Goal: Navigation & Orientation: Find specific page/section

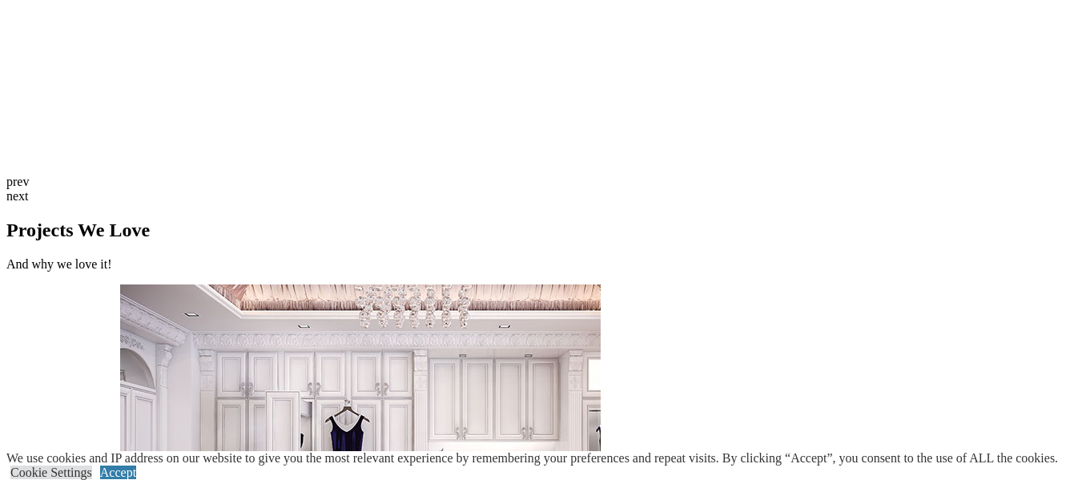
scroll to position [4142, 0]
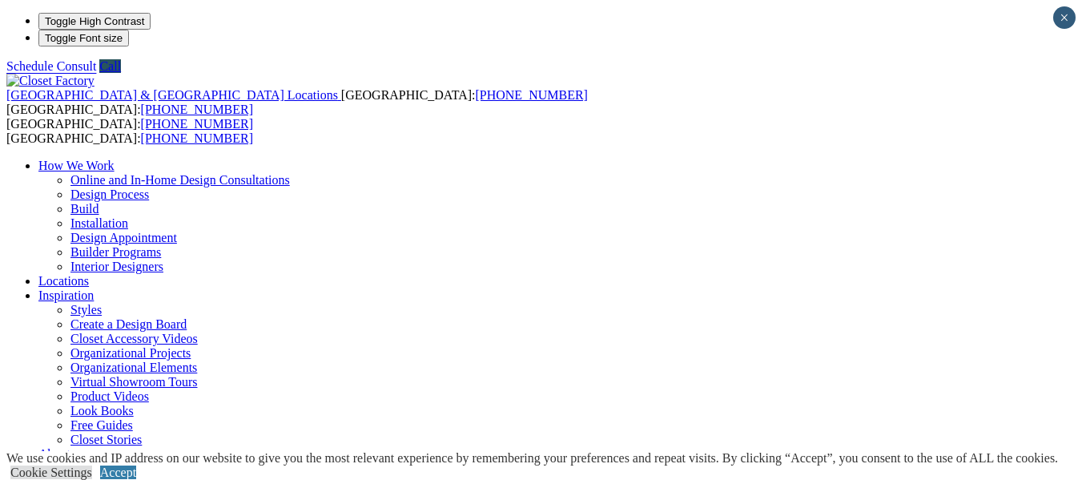
click at [136, 465] on link "Accept" at bounding box center [118, 472] width 36 height 14
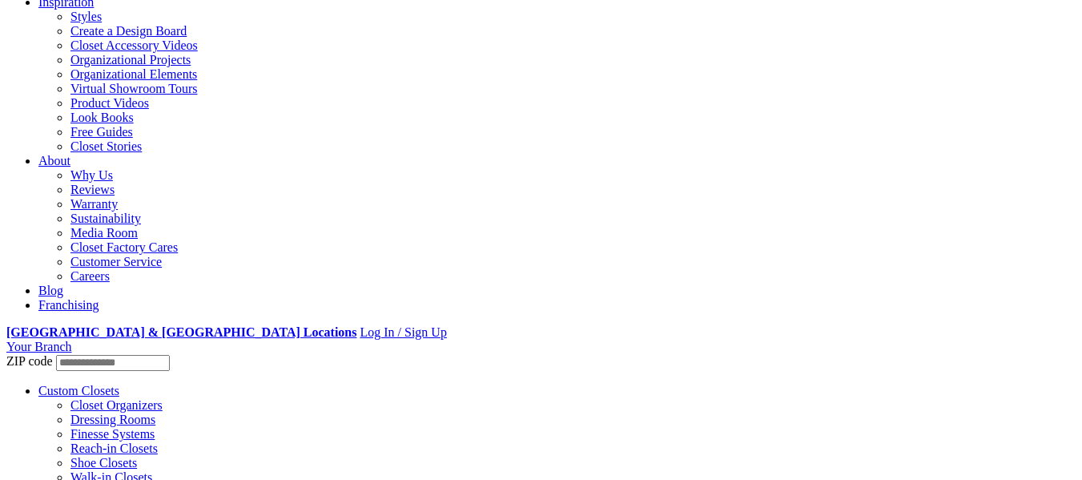
scroll to position [480, 0]
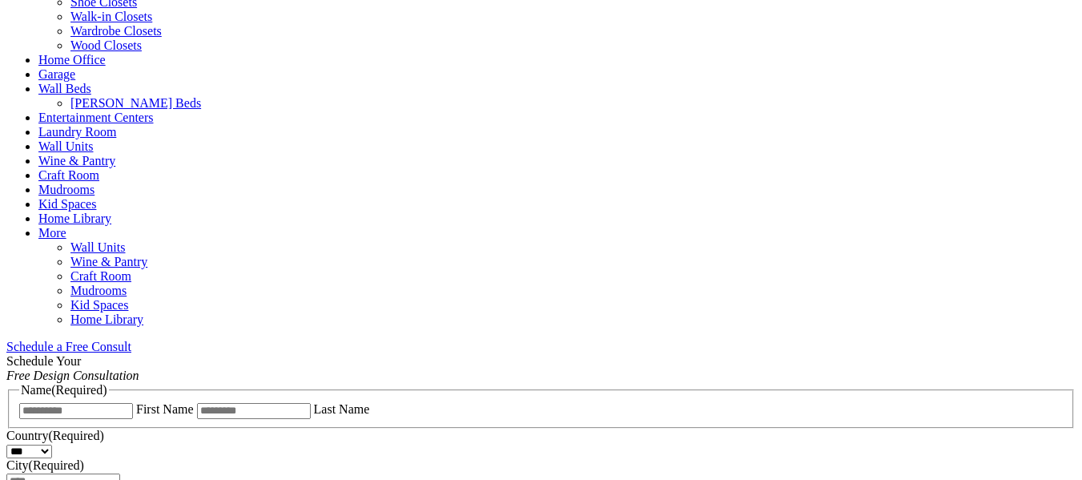
scroll to position [812, 0]
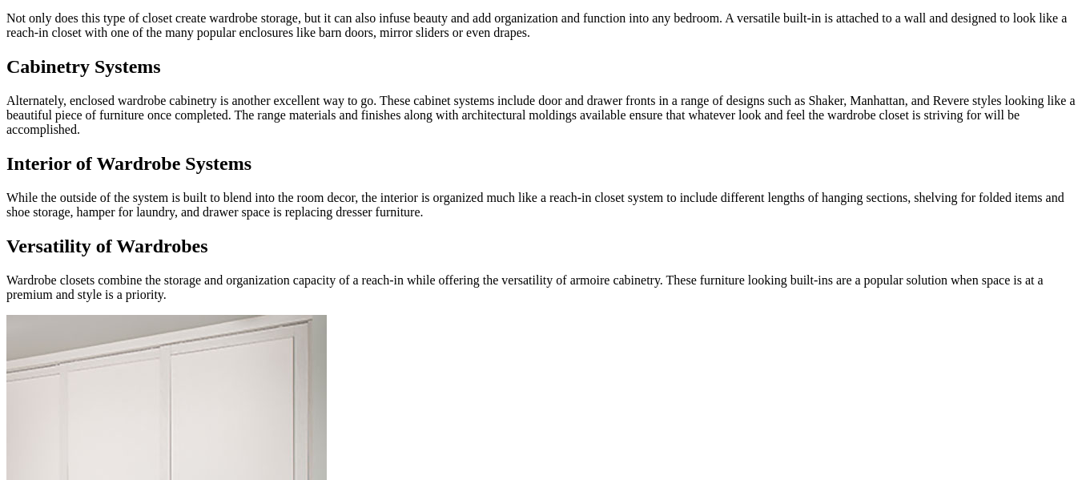
scroll to position [1681, 0]
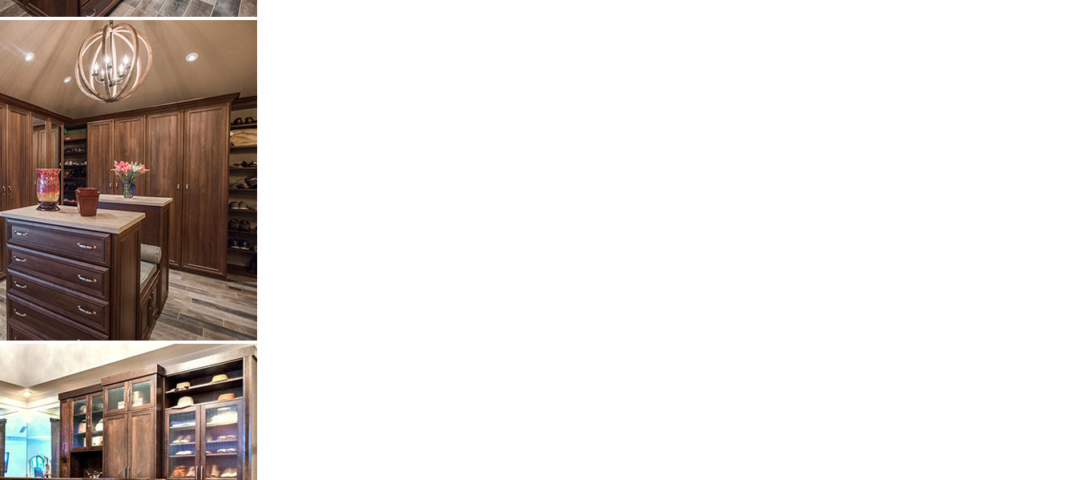
scroll to position [3363, 0]
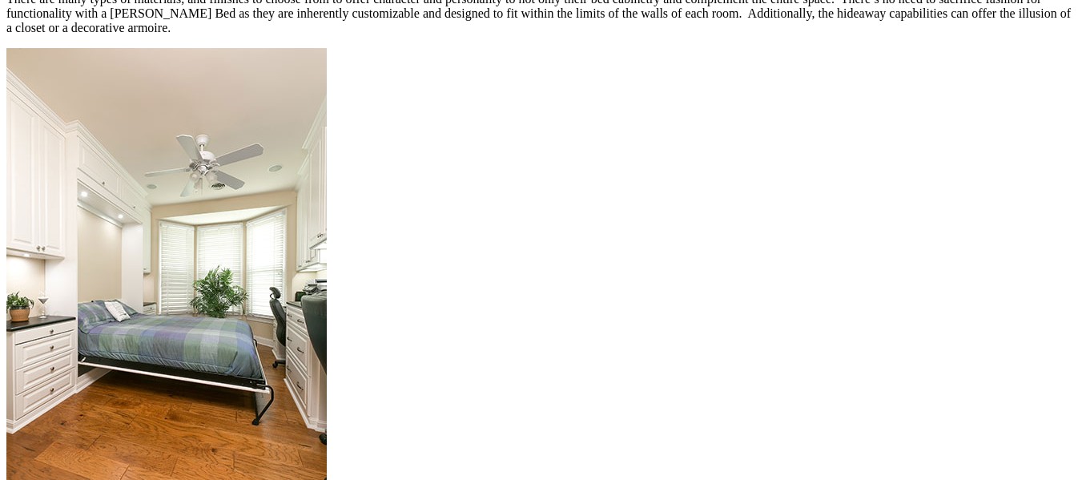
scroll to position [1841, 0]
